Goal: Find specific page/section: Find specific page/section

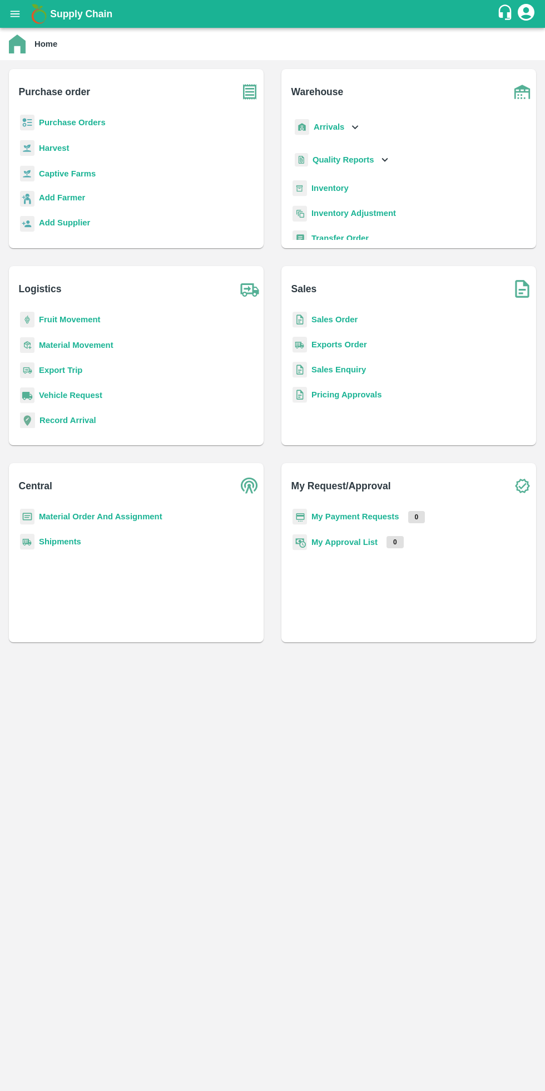
click at [367, 516] on b "My Payment Requests" at bounding box center [356, 516] width 88 height 9
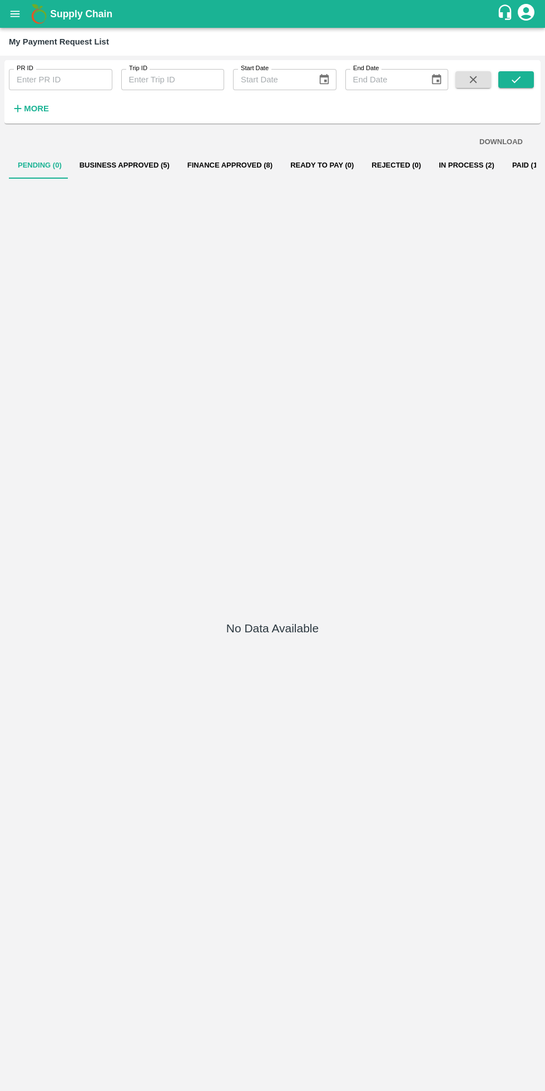
click at [122, 165] on button "Business Approved (5)" at bounding box center [125, 165] width 108 height 27
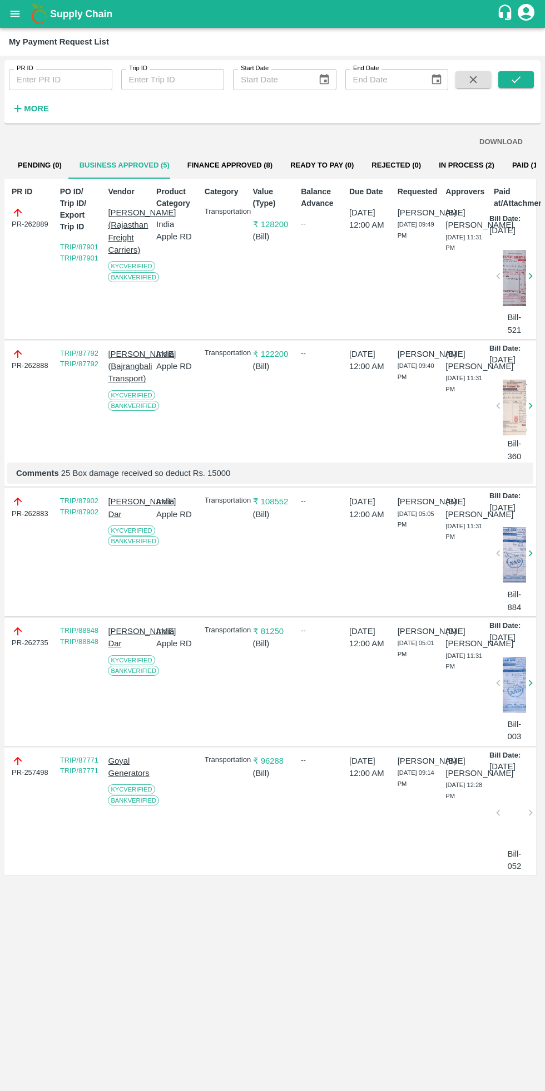
click at [224, 163] on button "Finance Approved (8)" at bounding box center [230, 165] width 103 height 27
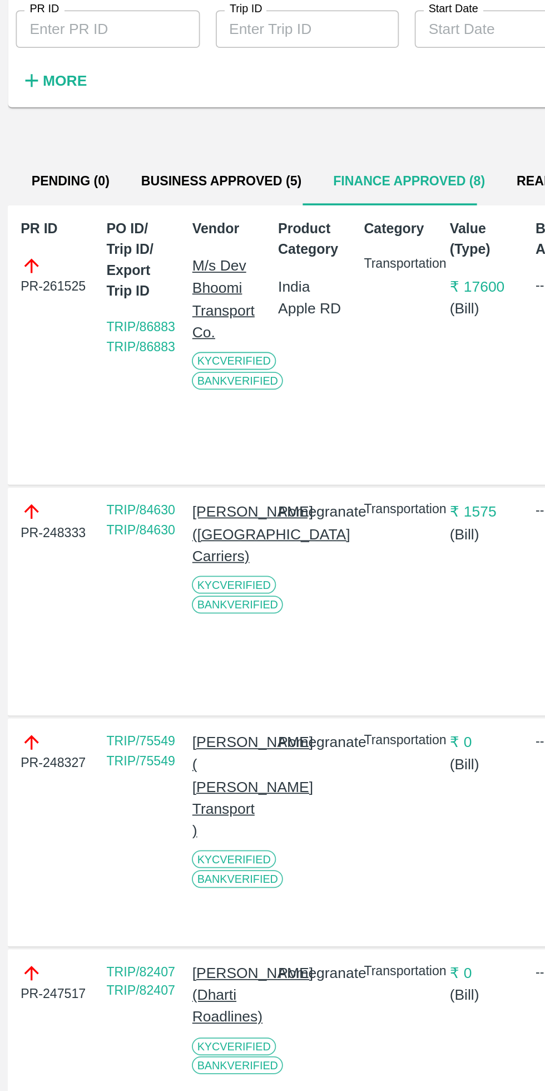
click at [134, 163] on button "Business Approved (5)" at bounding box center [125, 165] width 108 height 27
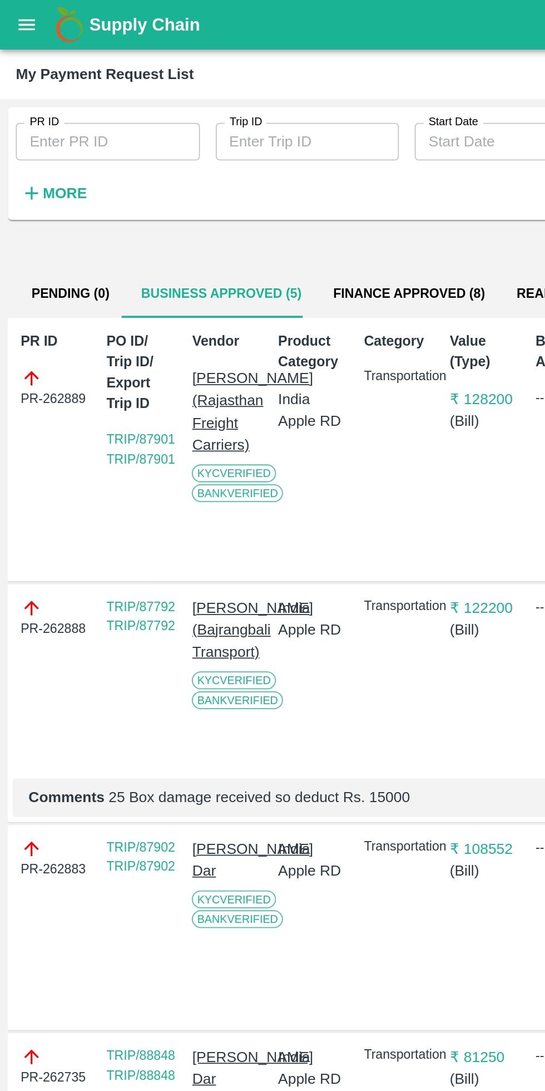
click at [18, 21] on button "open drawer" at bounding box center [15, 14] width 26 height 26
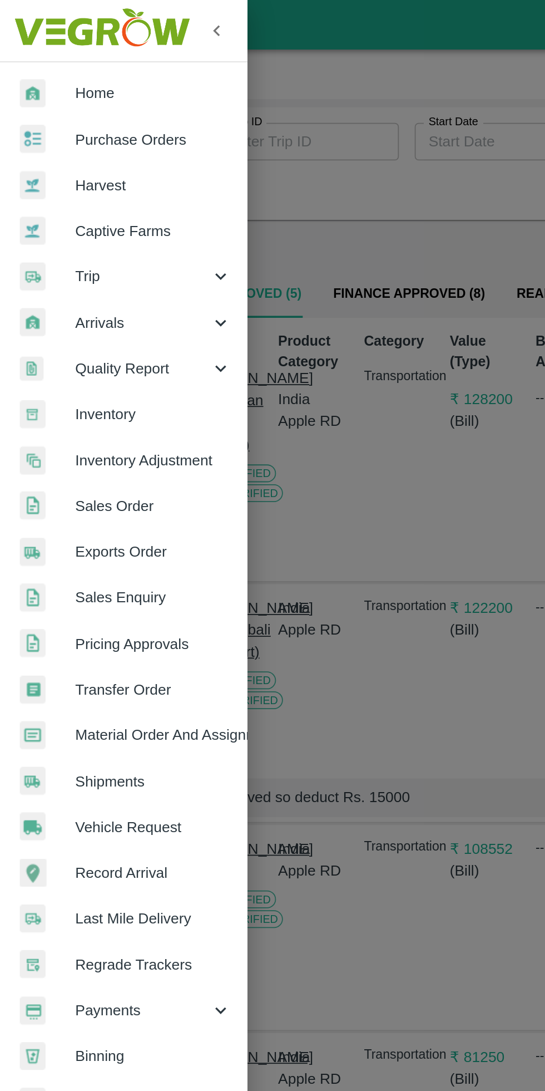
click at [62, 152] on span "Trip" at bounding box center [80, 155] width 76 height 12
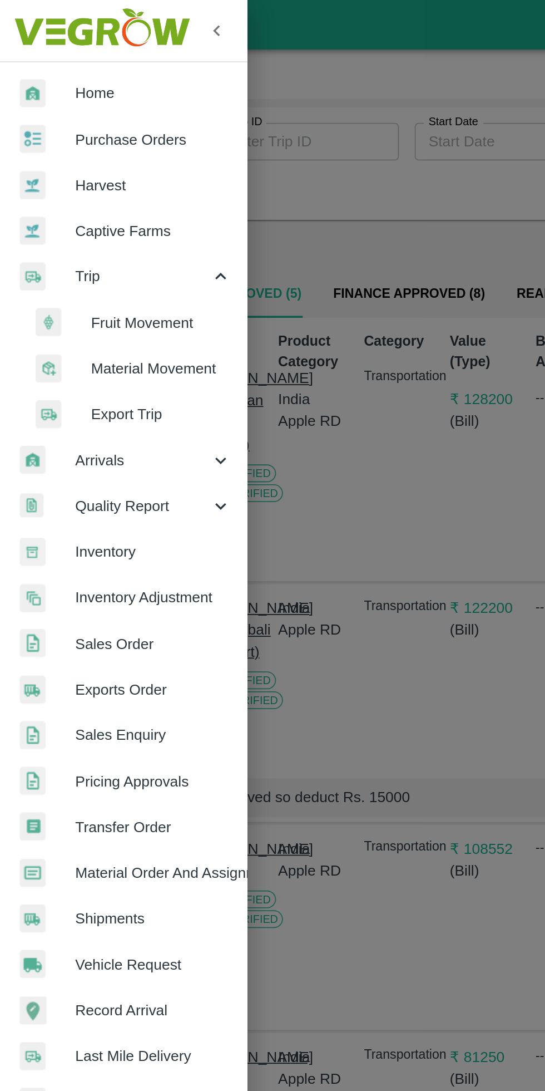
click at [85, 184] on span "Fruit Movement" at bounding box center [90, 181] width 79 height 12
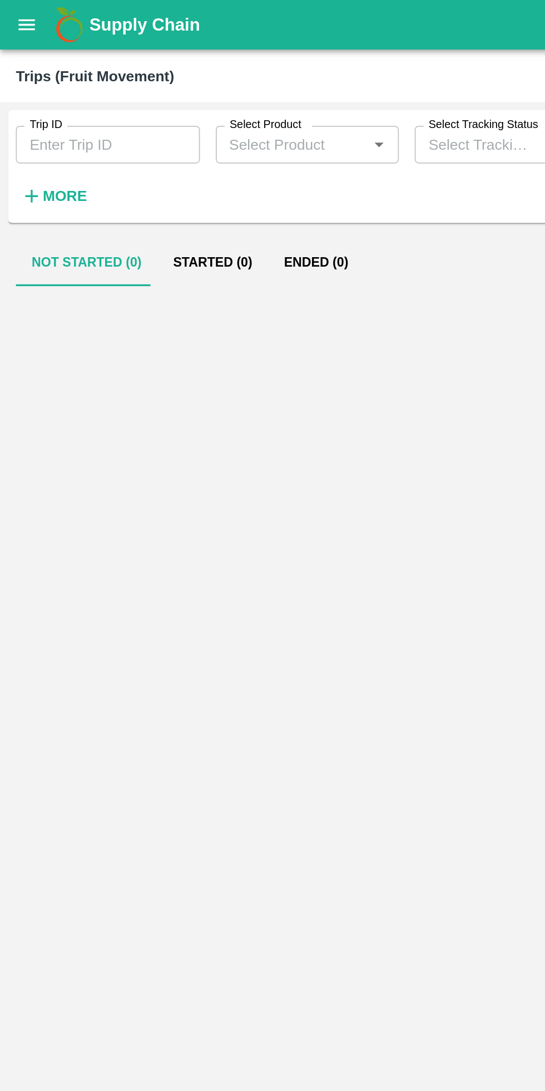
click at [35, 107] on strong "More" at bounding box center [36, 110] width 25 height 9
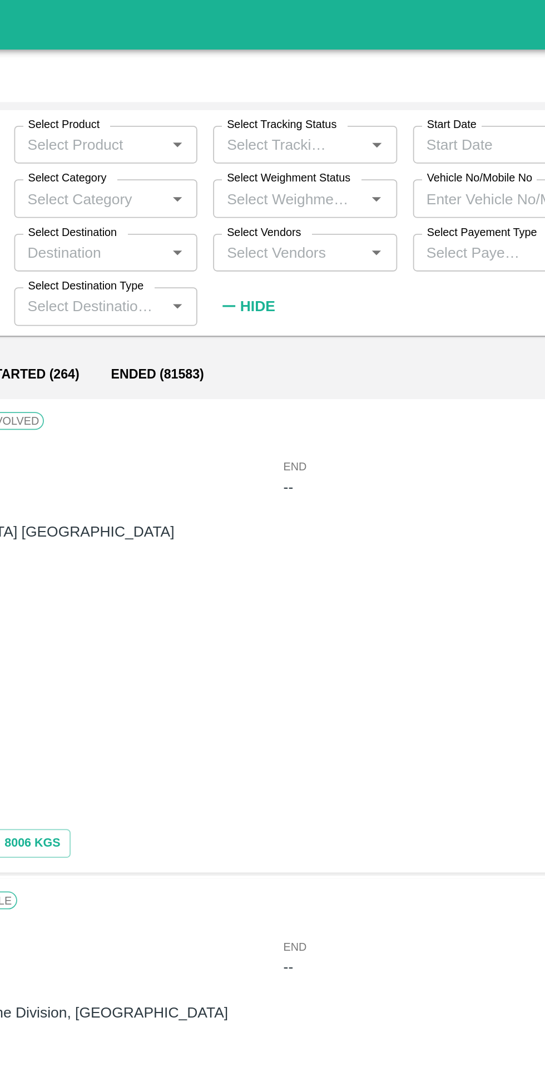
click at [279, 144] on input "Select Vendors" at bounding box center [276, 142] width 78 height 14
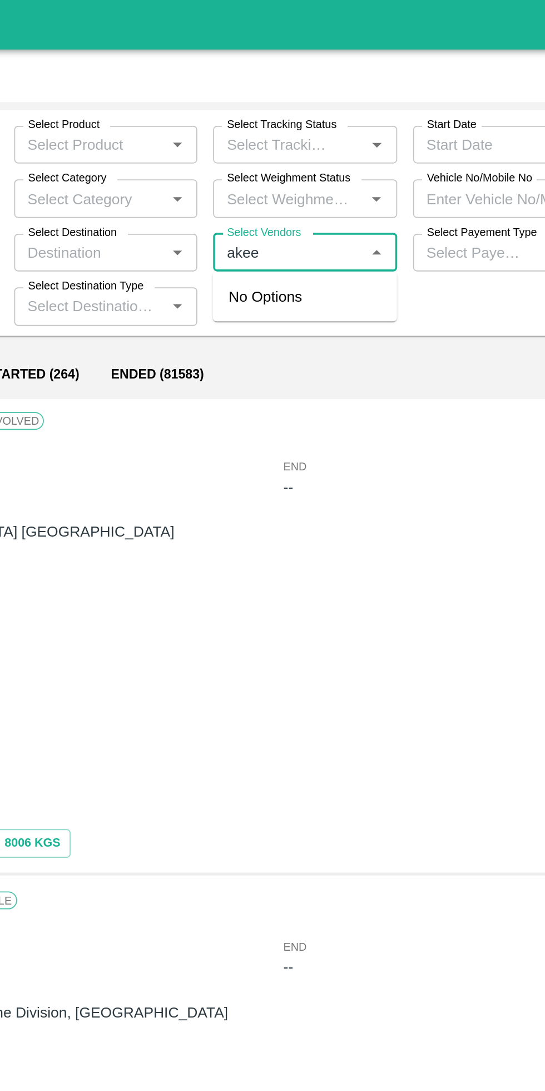
type input "[PERSON_NAME]"
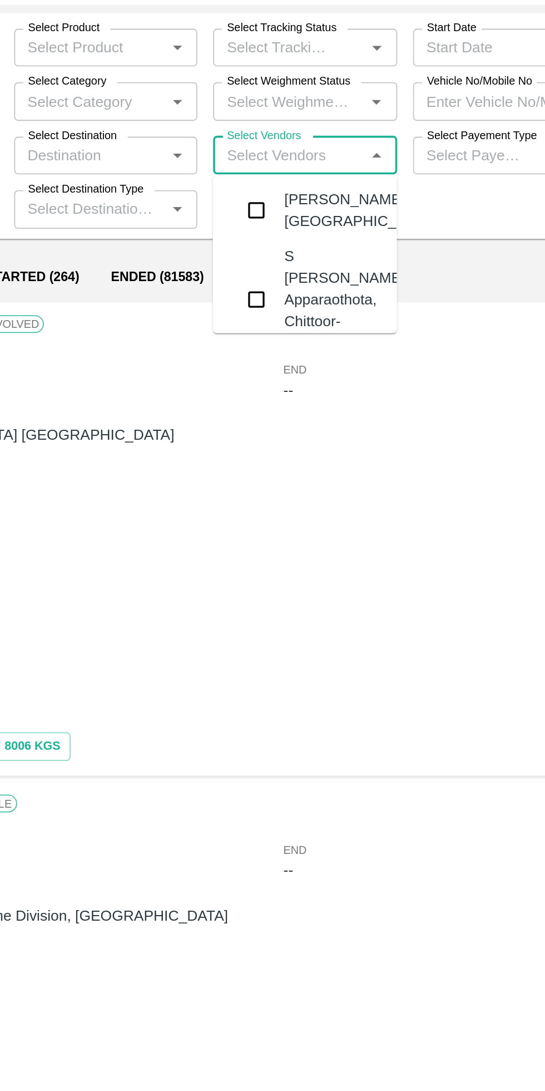
click at [275, 141] on input "Select Vendors" at bounding box center [276, 142] width 78 height 14
type input "[PERSON_NAME] a"
click at [302, 237] on div "[PERSON_NAME] Dar-[PERSON_NAME], Baramulla-7006412632" at bounding box center [308, 223] width 70 height 62
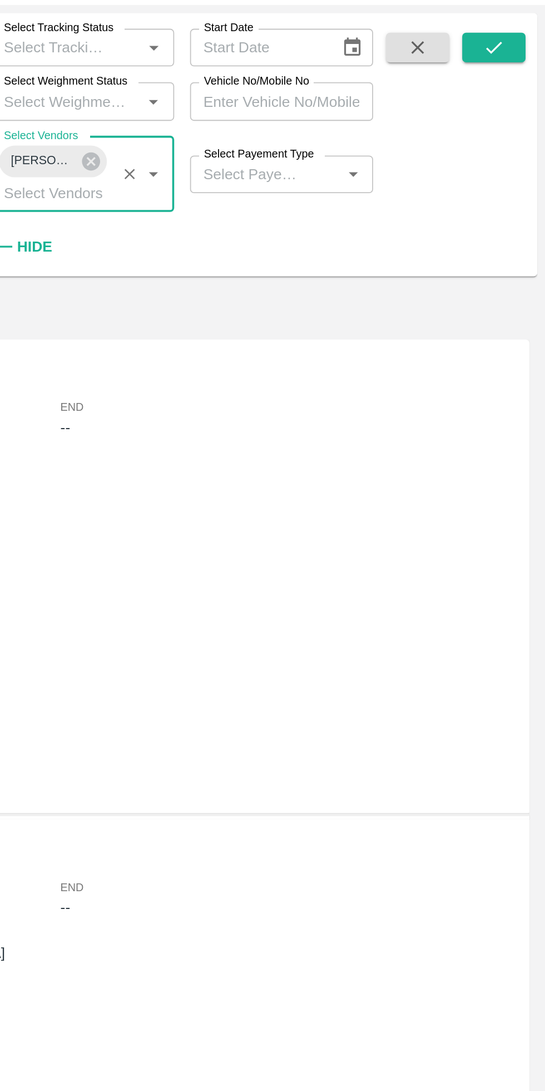
click at [516, 81] on icon "submit" at bounding box center [516, 81] width 12 height 12
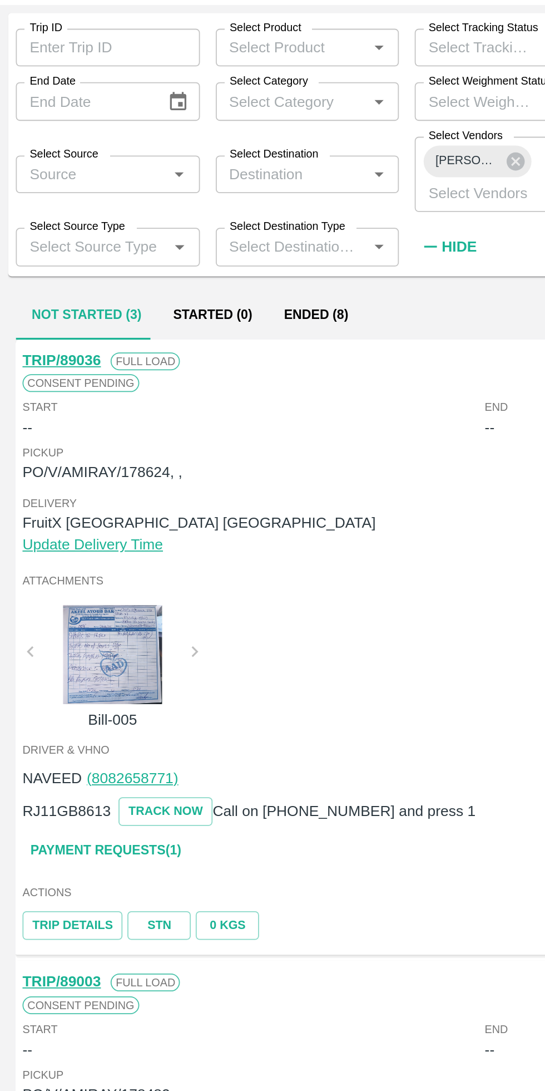
click at [181, 230] on button "Ended (8)" at bounding box center [178, 232] width 54 height 27
